Goal: Task Accomplishment & Management: Complete application form

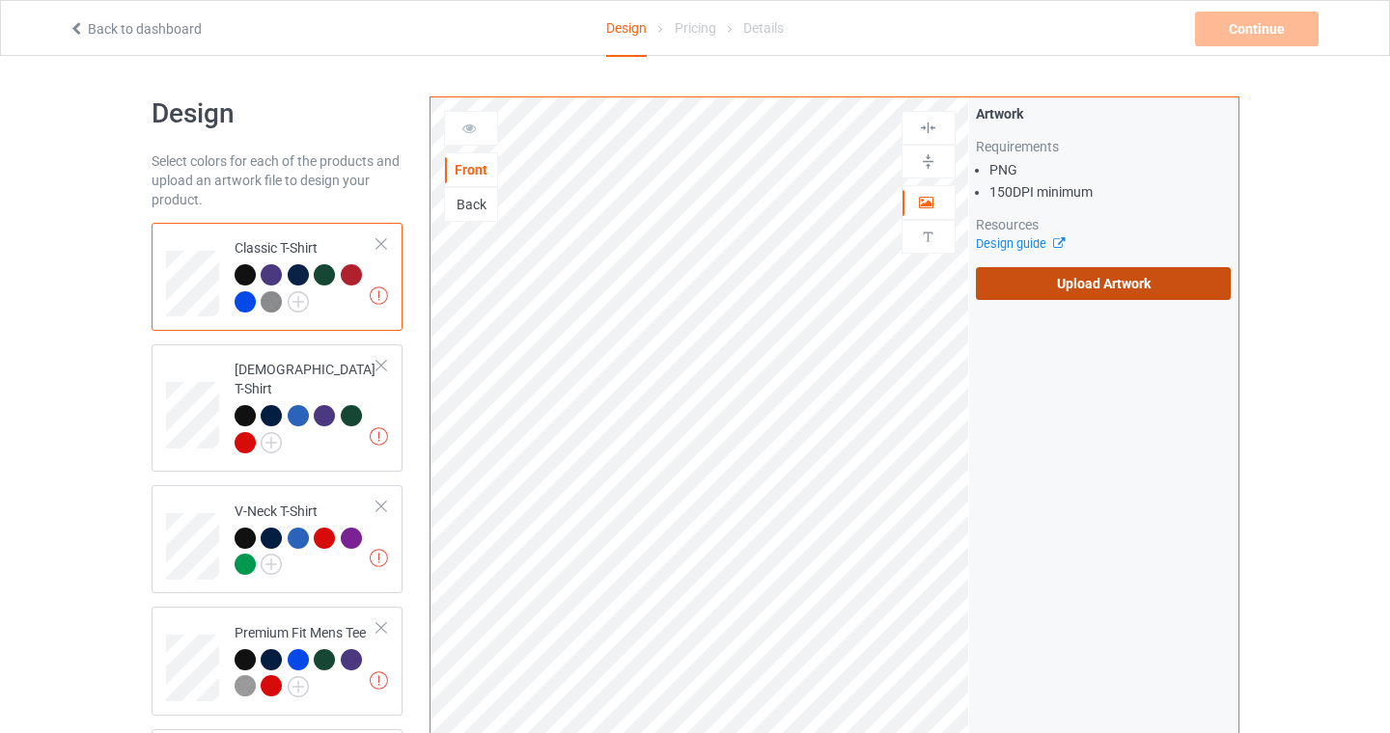
click at [1106, 286] on label "Upload Artwork" at bounding box center [1104, 283] width 256 height 33
click at [0, 0] on input "Upload Artwork" at bounding box center [0, 0] width 0 height 0
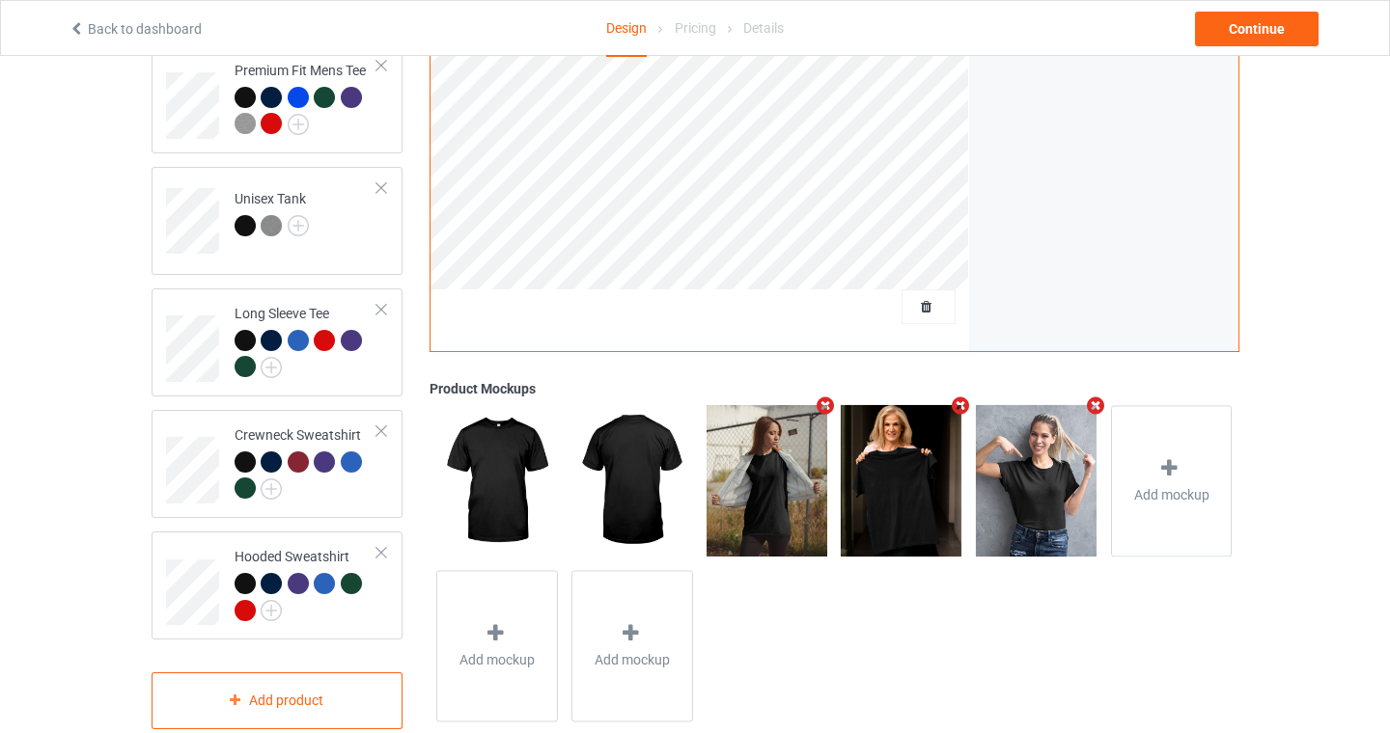
scroll to position [583, 0]
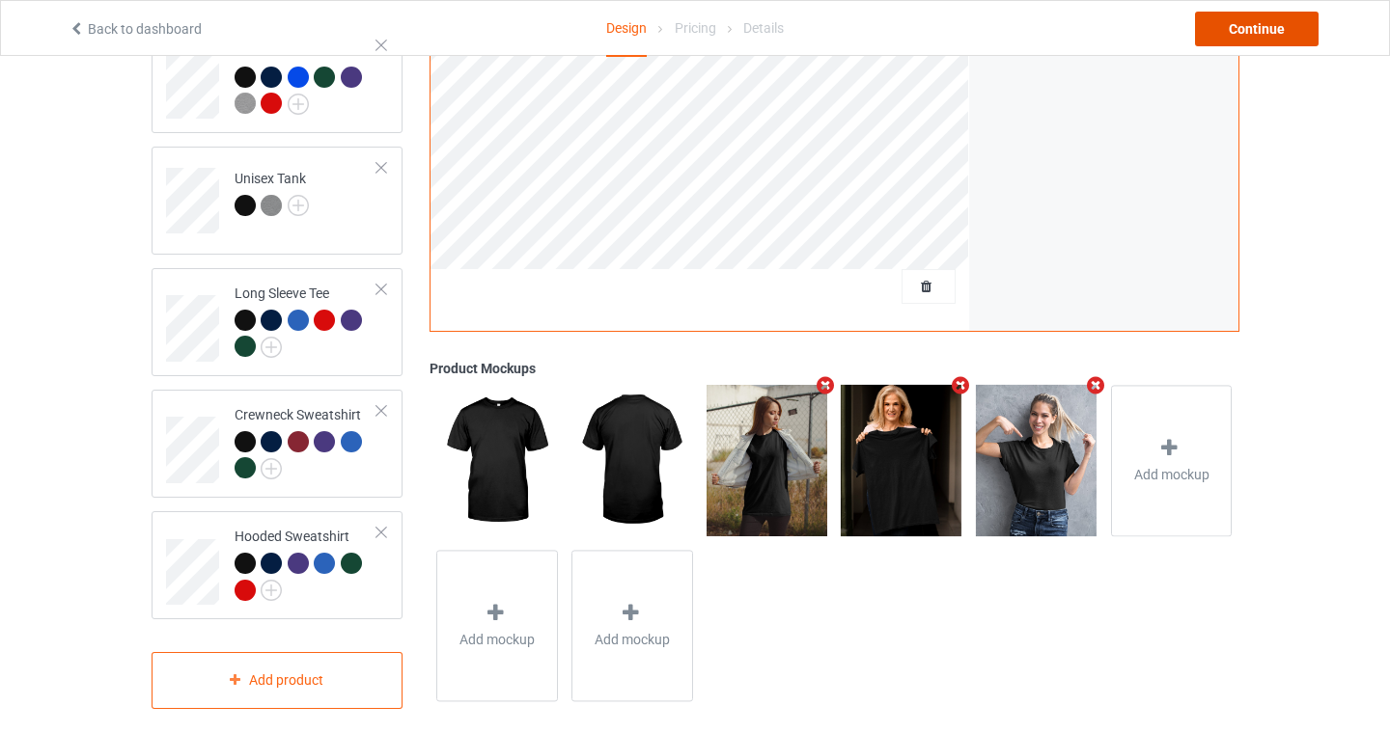
click at [1266, 23] on div "Continue" at bounding box center [1257, 29] width 124 height 35
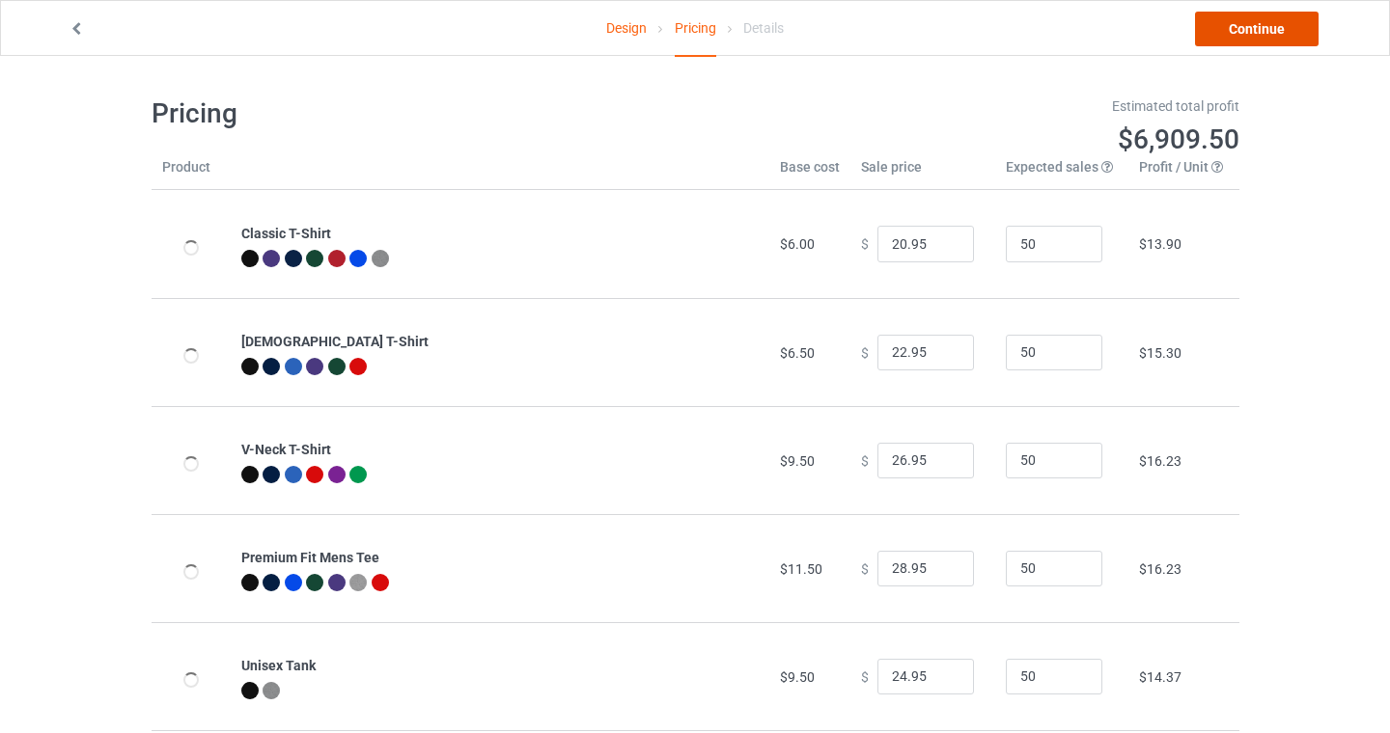
click at [1279, 25] on link "Continue" at bounding box center [1257, 29] width 124 height 35
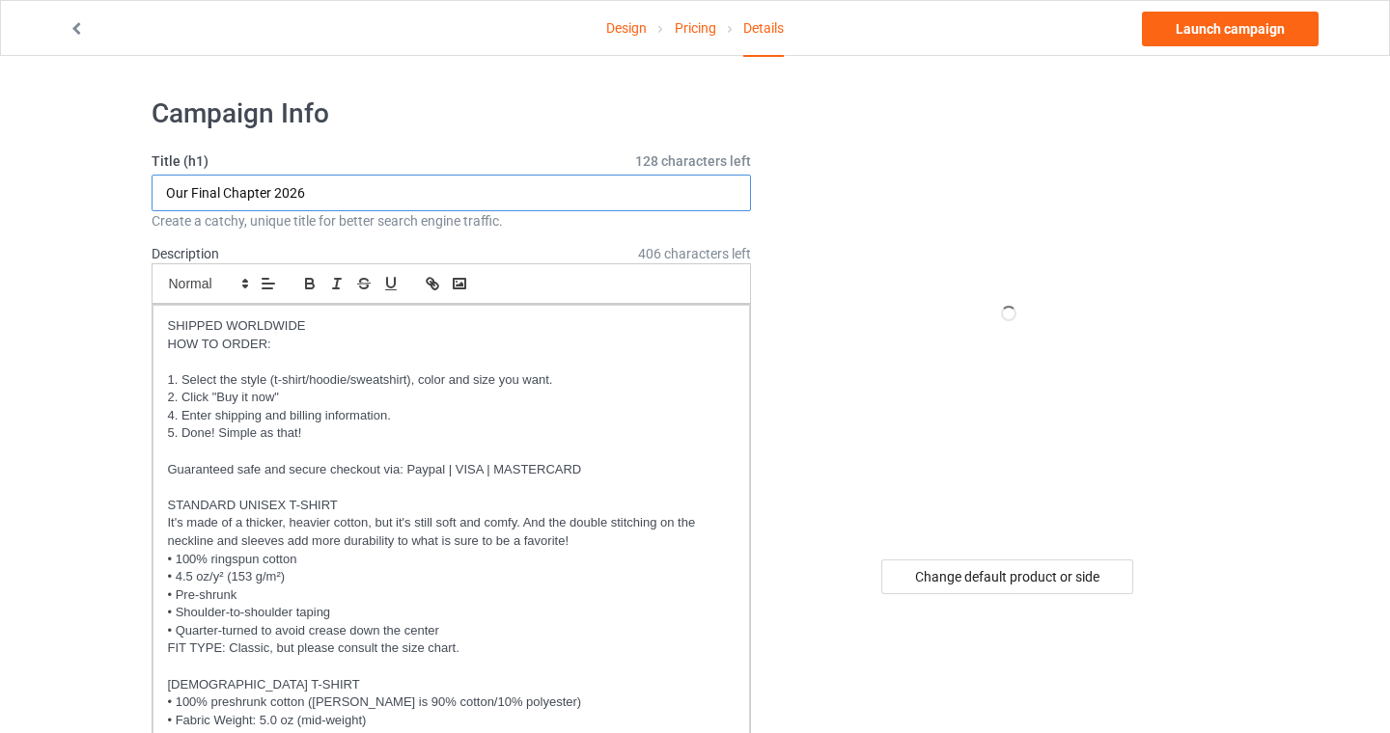
click at [323, 191] on input "Our Final Chapter 2026" at bounding box center [451, 193] width 600 height 37
drag, startPoint x: 323, startPoint y: 191, endPoint x: 124, endPoint y: 189, distance: 199.8
type input "Class of 2026 Rocks"
click at [378, 114] on h1 "Campaign Info" at bounding box center [451, 113] width 600 height 35
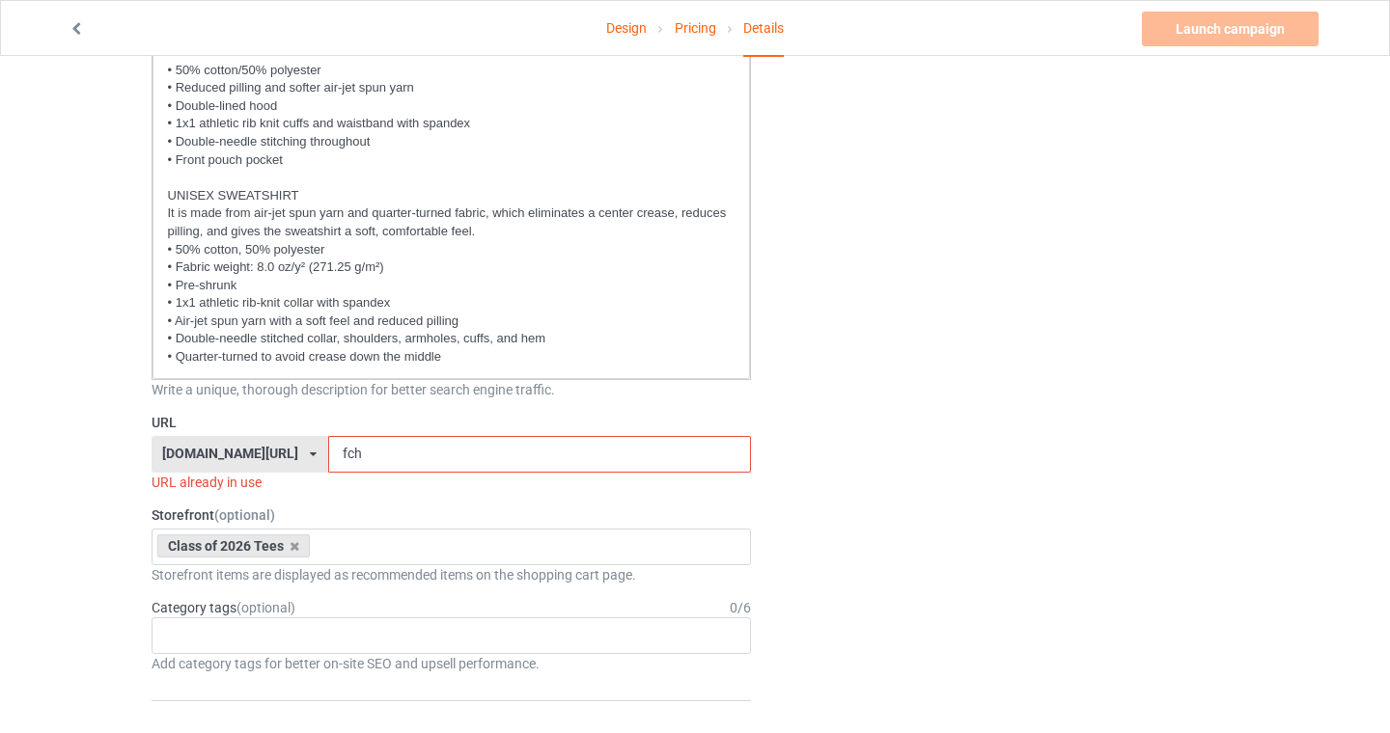
scroll to position [945, 0]
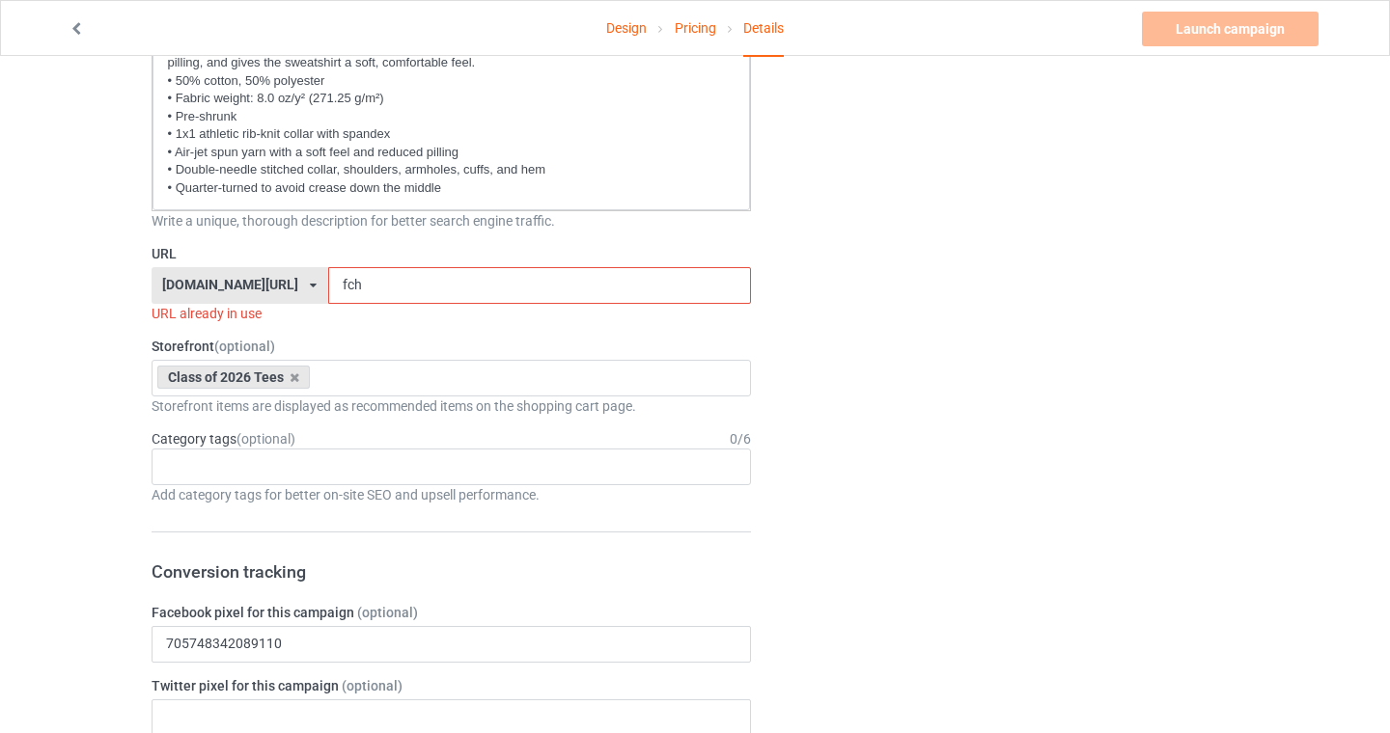
drag, startPoint x: 359, startPoint y: 292, endPoint x: 178, endPoint y: 295, distance: 181.4
click at [182, 292] on div "[DOMAIN_NAME][URL] [DOMAIN_NAME][URL] [DOMAIN_NAME][URL] [DOMAIN_NAME][URL] [DO…" at bounding box center [451, 285] width 600 height 37
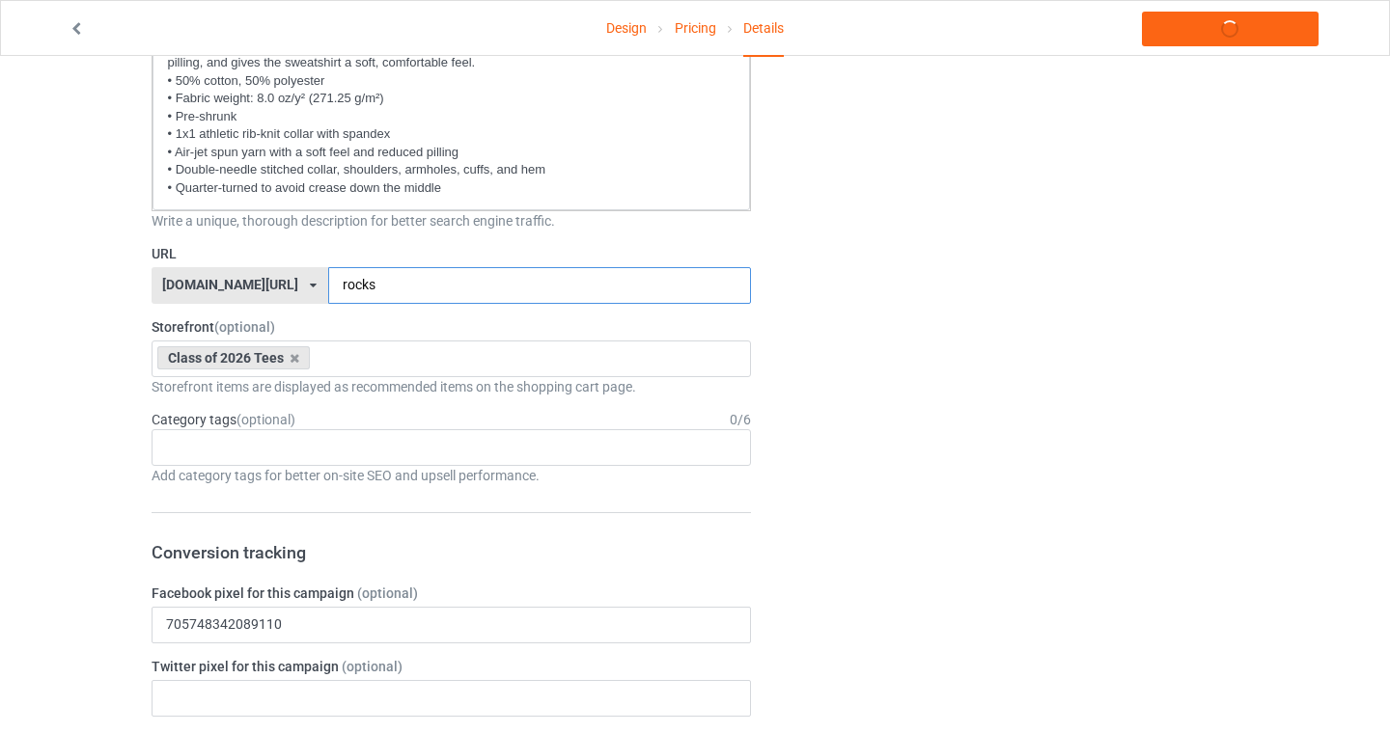
type input "rocks"
click at [16, 358] on div "Design Pricing Details Launch campaign Campaign Info Title (h1) 131 characters …" at bounding box center [695, 636] width 1390 height 3051
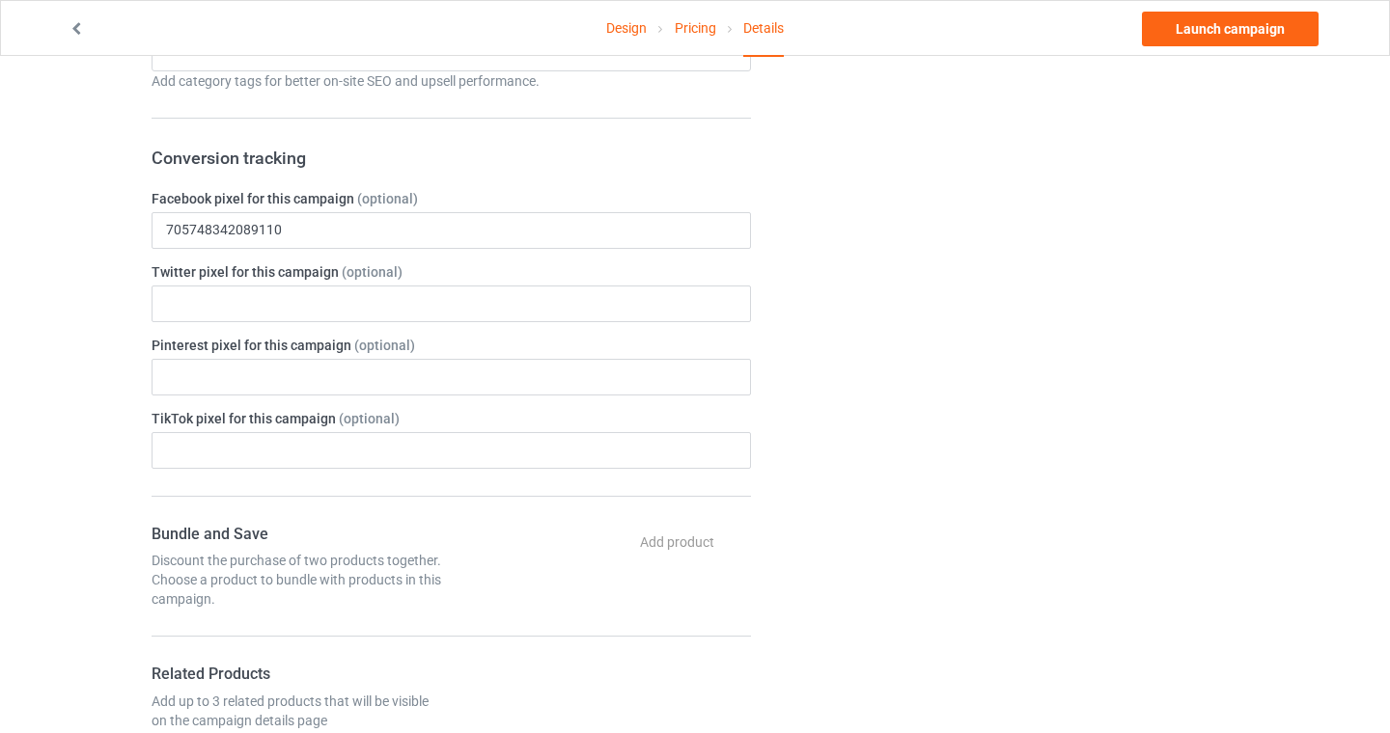
scroll to position [0, 0]
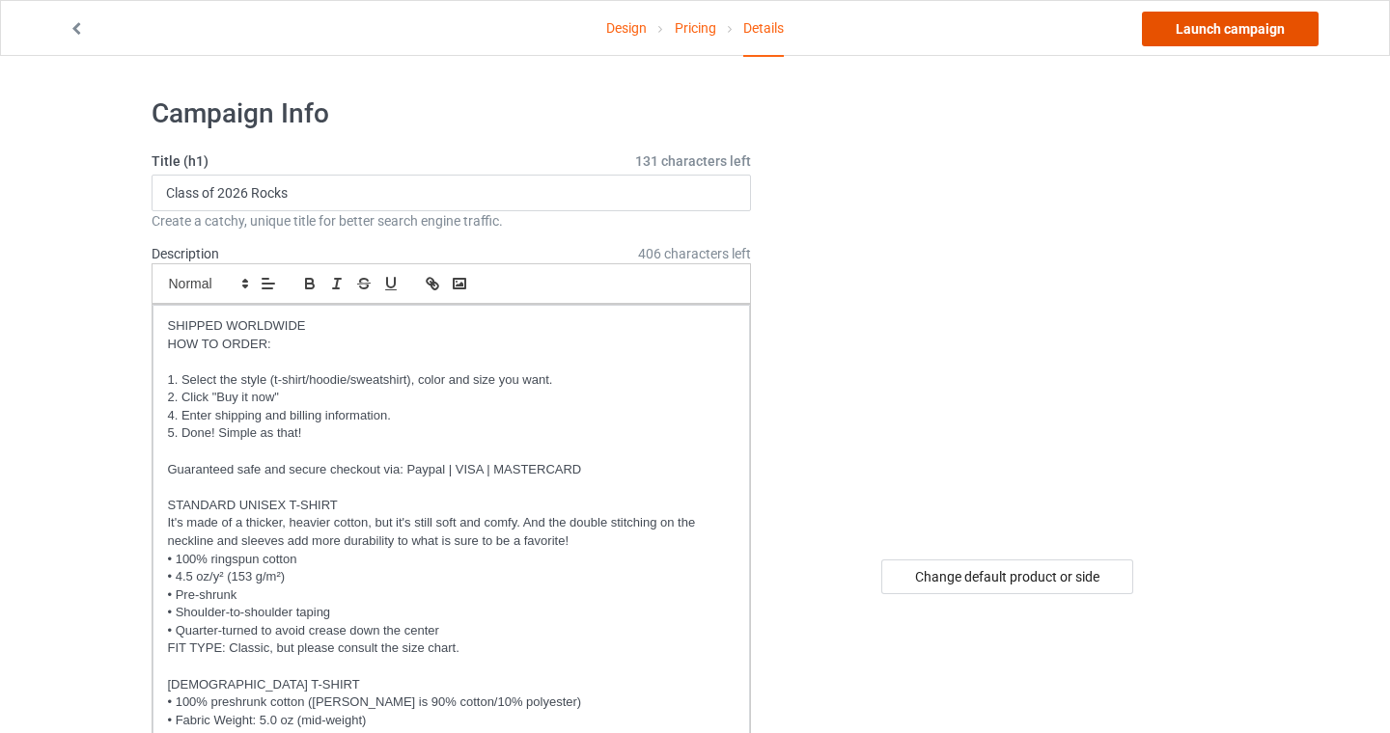
click at [1262, 31] on link "Launch campaign" at bounding box center [1230, 29] width 177 height 35
